Goal: Transaction & Acquisition: Download file/media

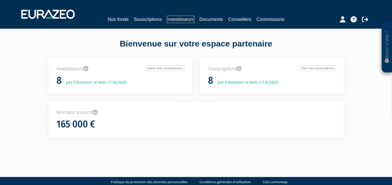
click at [175, 22] on link "Investisseurs" at bounding box center [180, 19] width 27 height 7
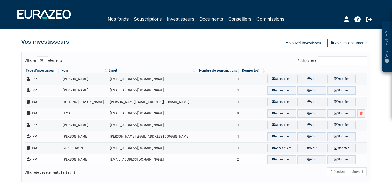
click at [81, 158] on td "[PERSON_NAME]" at bounding box center [84, 160] width 47 height 12
click at [305, 160] on link "Voir" at bounding box center [311, 160] width 28 height 9
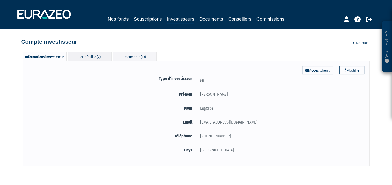
click at [99, 59] on div "Portefeuille (2)" at bounding box center [90, 56] width 44 height 9
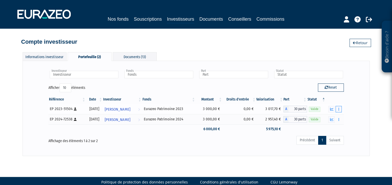
click at [338, 110] on icon "button" at bounding box center [338, 109] width 1 height 3
click at [332, 117] on link "Documents" at bounding box center [327, 118] width 26 height 9
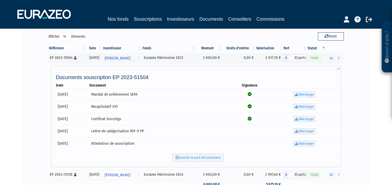
scroll to position [55, 0]
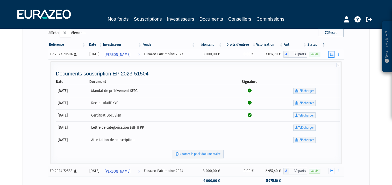
click at [332, 55] on icon "button" at bounding box center [331, 54] width 3 height 3
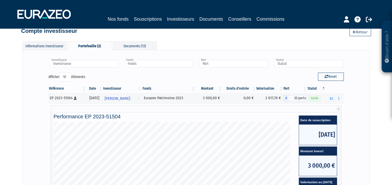
scroll to position [0, 0]
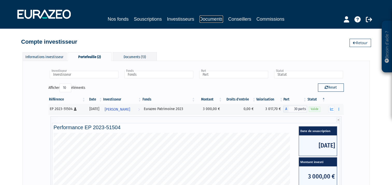
click at [205, 20] on link "Documents" at bounding box center [211, 19] width 24 height 7
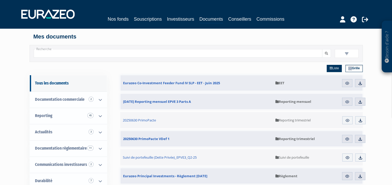
click at [77, 55] on input "Recherche" at bounding box center [178, 53] width 288 height 9
click at [322, 49] on button "submit" at bounding box center [326, 53] width 9 height 9
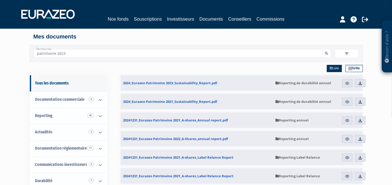
click at [322, 49] on button "submit" at bounding box center [326, 53] width 9 height 9
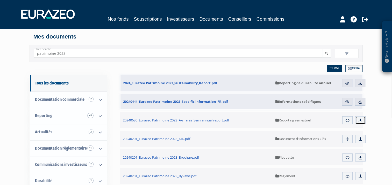
click at [361, 121] on img at bounding box center [360, 120] width 5 height 5
click at [94, 55] on input "patrimoine 2023" at bounding box center [178, 53] width 288 height 9
type input "patrimoine 2024"
click at [322, 49] on button "submit" at bounding box center [326, 53] width 9 height 9
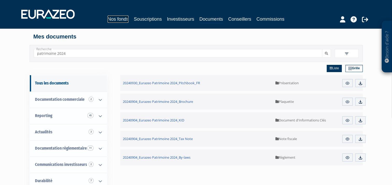
click at [123, 18] on link "Nos fonds" at bounding box center [117, 19] width 21 height 7
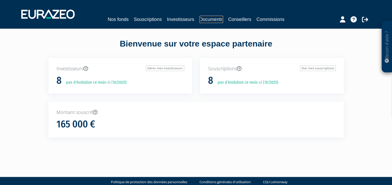
click at [205, 20] on link "Documents" at bounding box center [211, 19] width 24 height 7
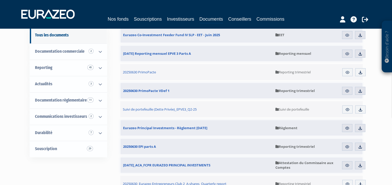
scroll to position [49, 0]
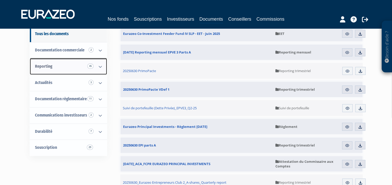
click at [39, 69] on link "Reporting 45" at bounding box center [68, 67] width 77 height 16
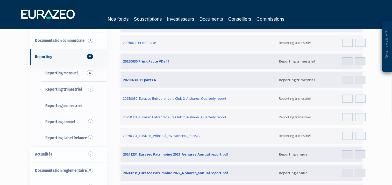
scroll to position [62, 0]
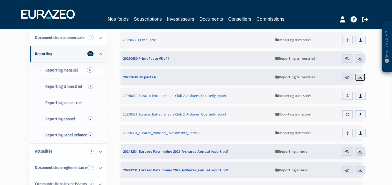
click at [360, 78] on img at bounding box center [359, 77] width 5 height 5
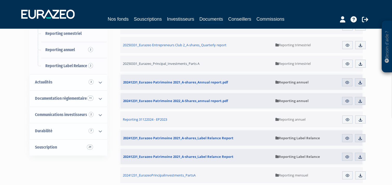
scroll to position [133, 0]
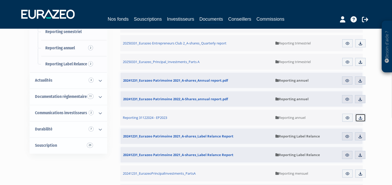
click at [359, 117] on img at bounding box center [360, 118] width 5 height 5
